Goal: Check status: Check status

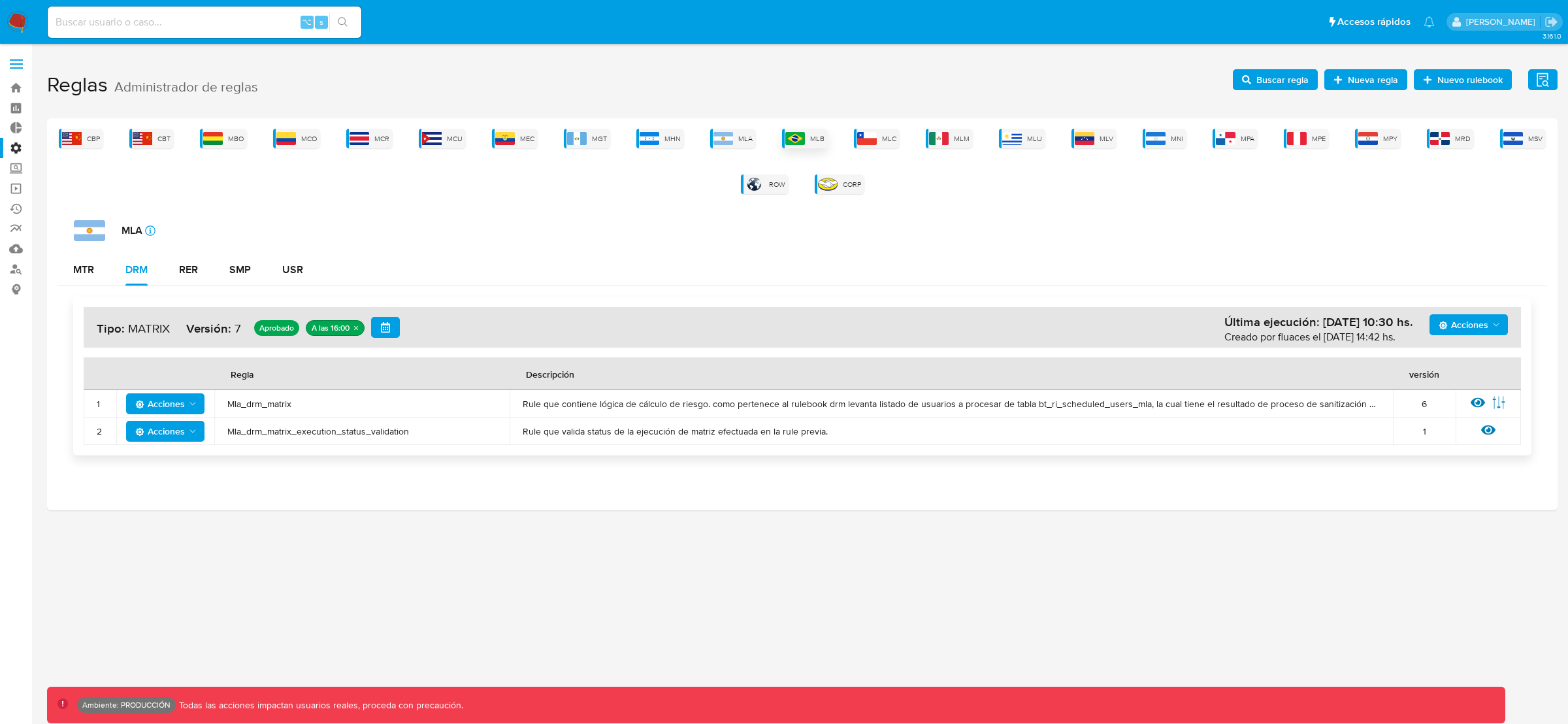
click at [807, 139] on div "MLB" at bounding box center [805, 138] width 46 height 19
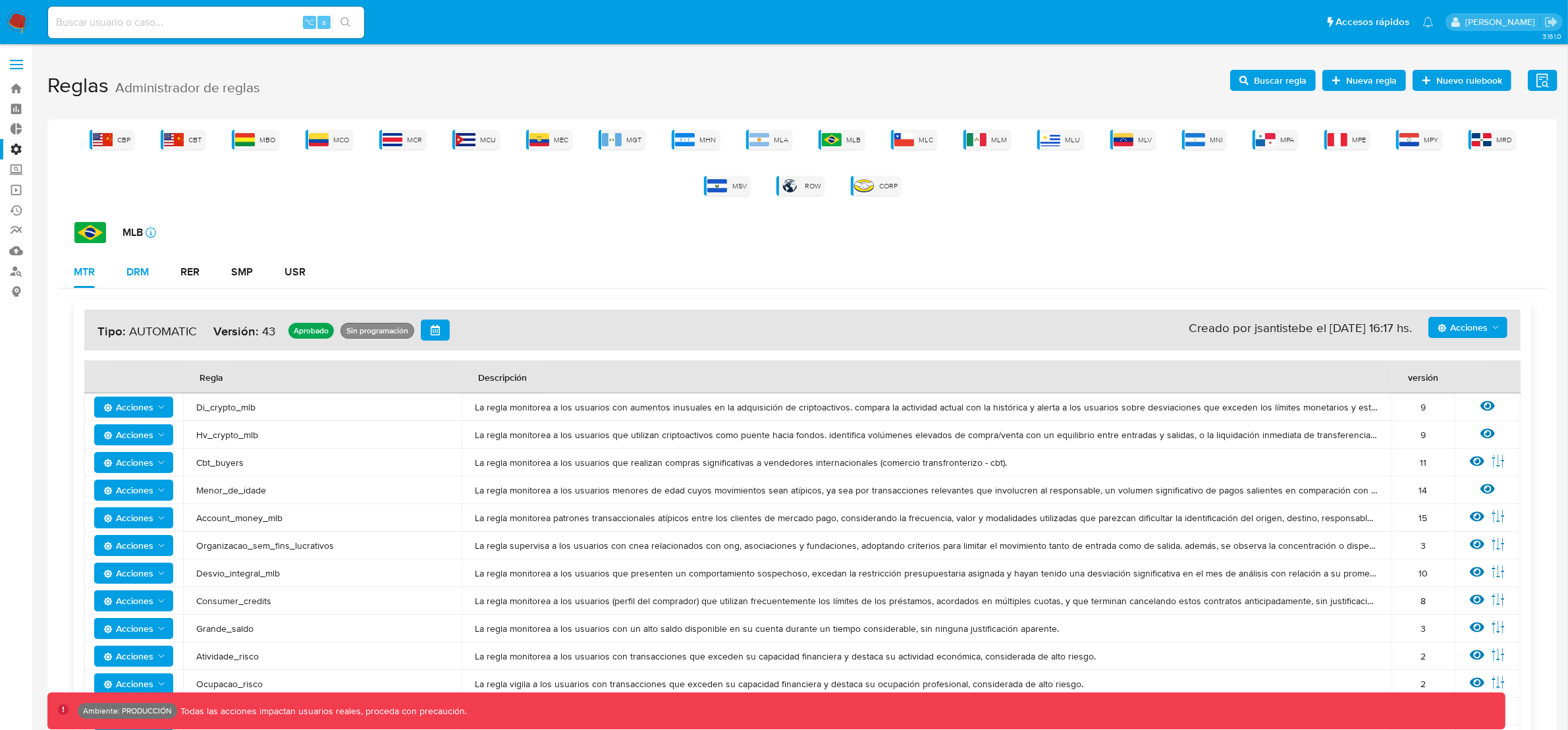
click at [144, 271] on div "DRM" at bounding box center [138, 272] width 22 height 10
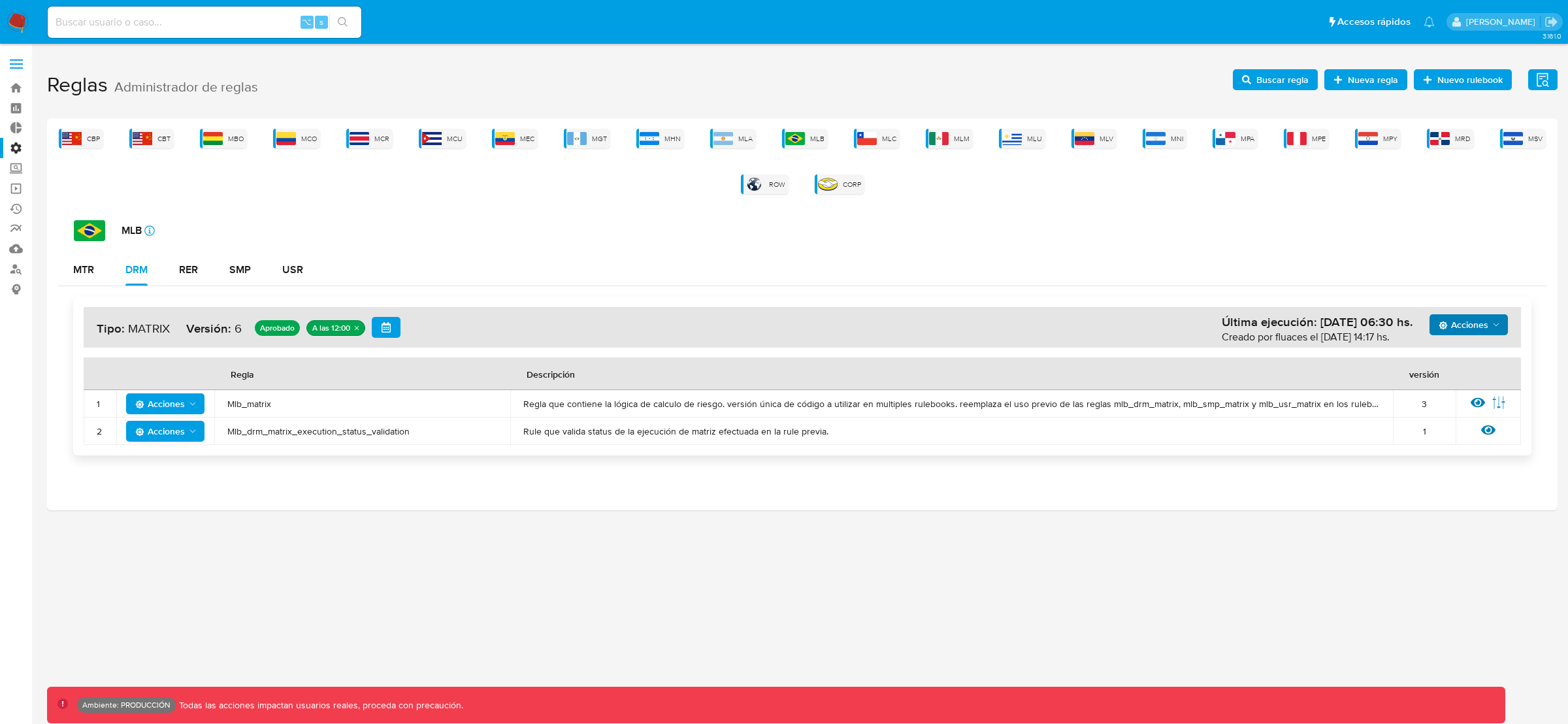
click at [1481, 323] on span "Acciones" at bounding box center [1463, 325] width 50 height 21
click at [1449, 480] on button "Ejecuciones" at bounding box center [1468, 483] width 118 height 31
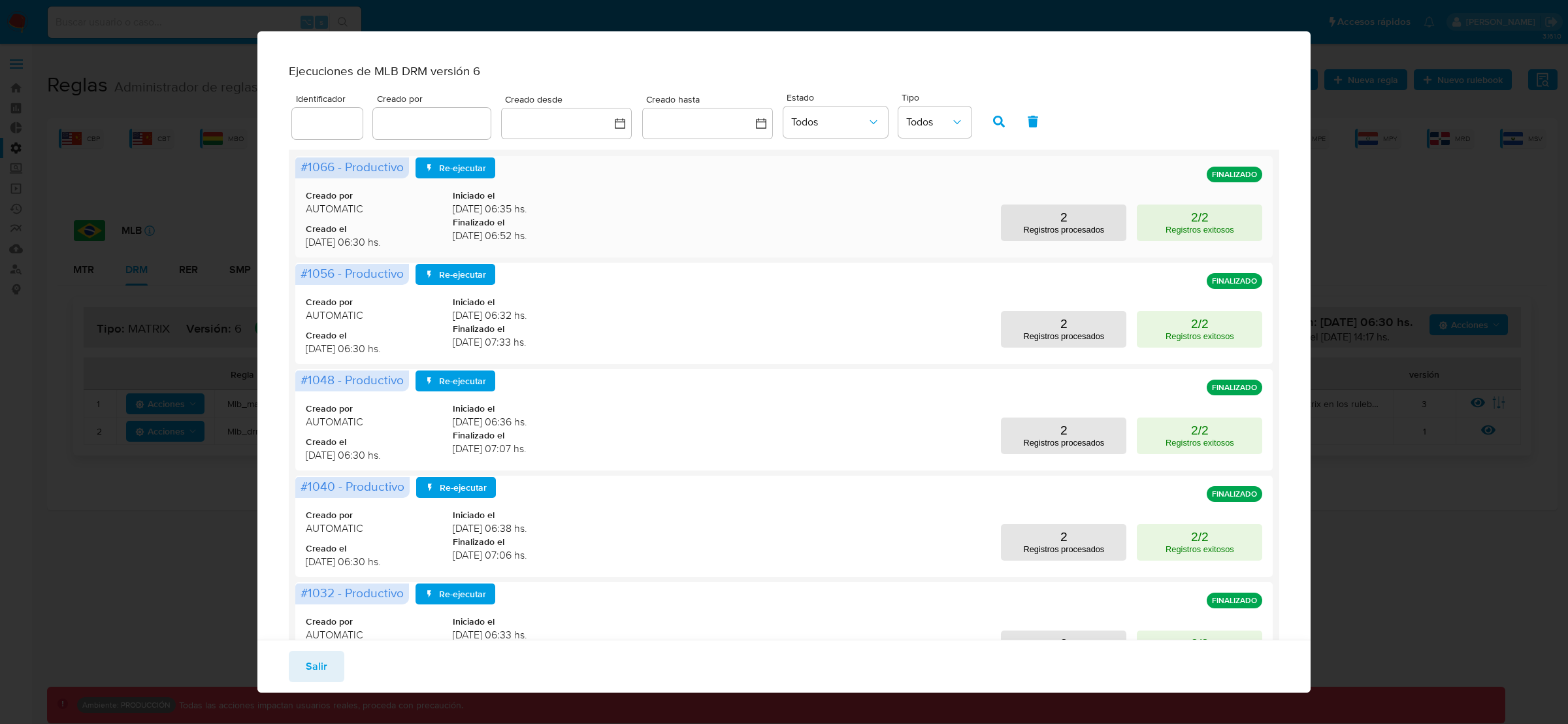
click at [513, 216] on span "[DATE] 06:35 hs." at bounding box center [526, 208] width 147 height 14
drag, startPoint x: 513, startPoint y: 217, endPoint x: 576, endPoint y: 220, distance: 63.1
click at [514, 216] on span "[DATE] 06:35 hs." at bounding box center [526, 208] width 147 height 14
click at [605, 223] on div "Creado por AUTOMATIC Creado el [DATE] 06:30 hs. Iniciado el [DATE] 06:35 hs. Fi…" at bounding box center [784, 207] width 957 height 90
click at [1331, 168] on div "Ejecuciones de MLB DRM versión 6 Identificador Creado por Creado desde Creado h…" at bounding box center [784, 362] width 1568 height 724
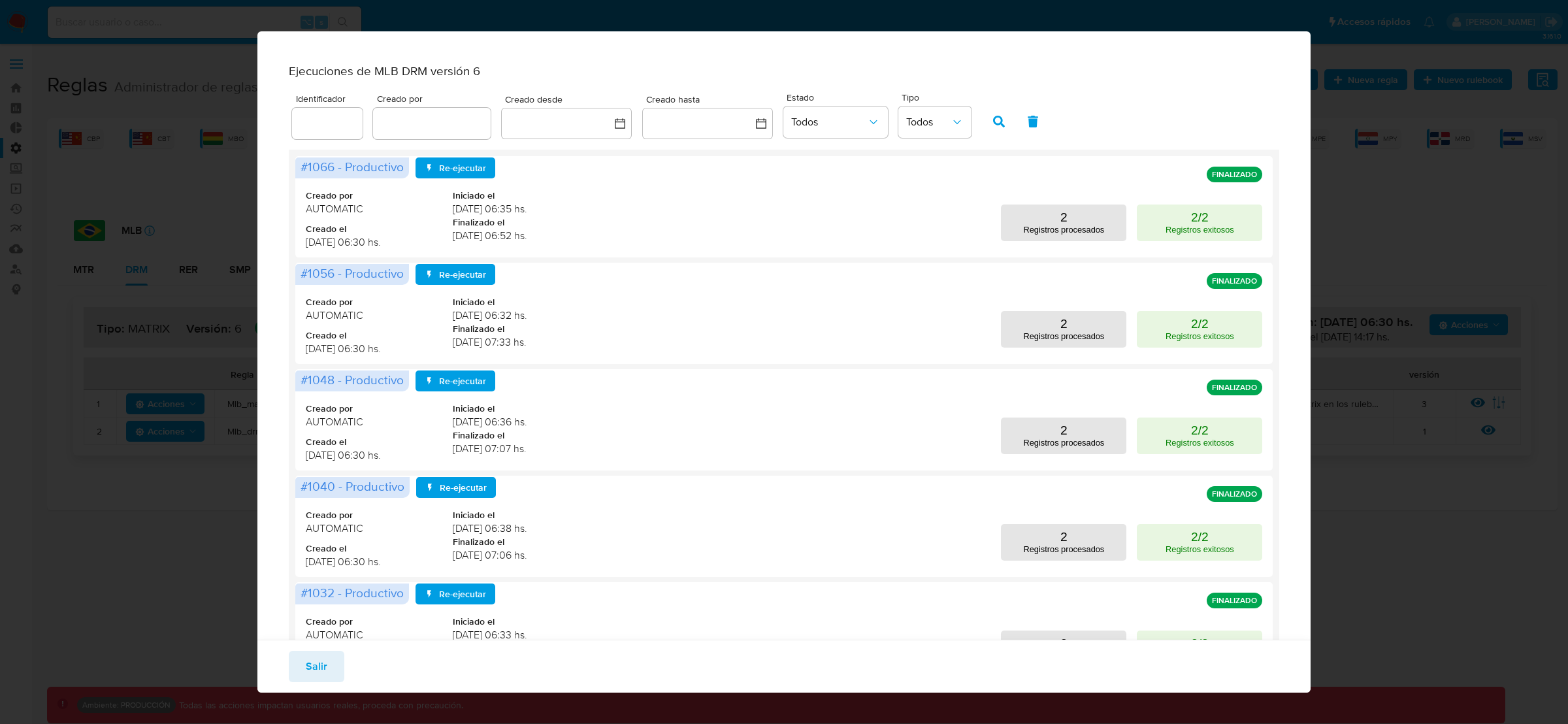
click at [1354, 79] on div "Ejecuciones de MLB DRM versión 6 Identificador Creado por Creado desde Creado h…" at bounding box center [784, 362] width 1568 height 724
click at [326, 665] on button "Salir" at bounding box center [316, 666] width 56 height 31
